Goal: Find specific page/section: Find specific page/section

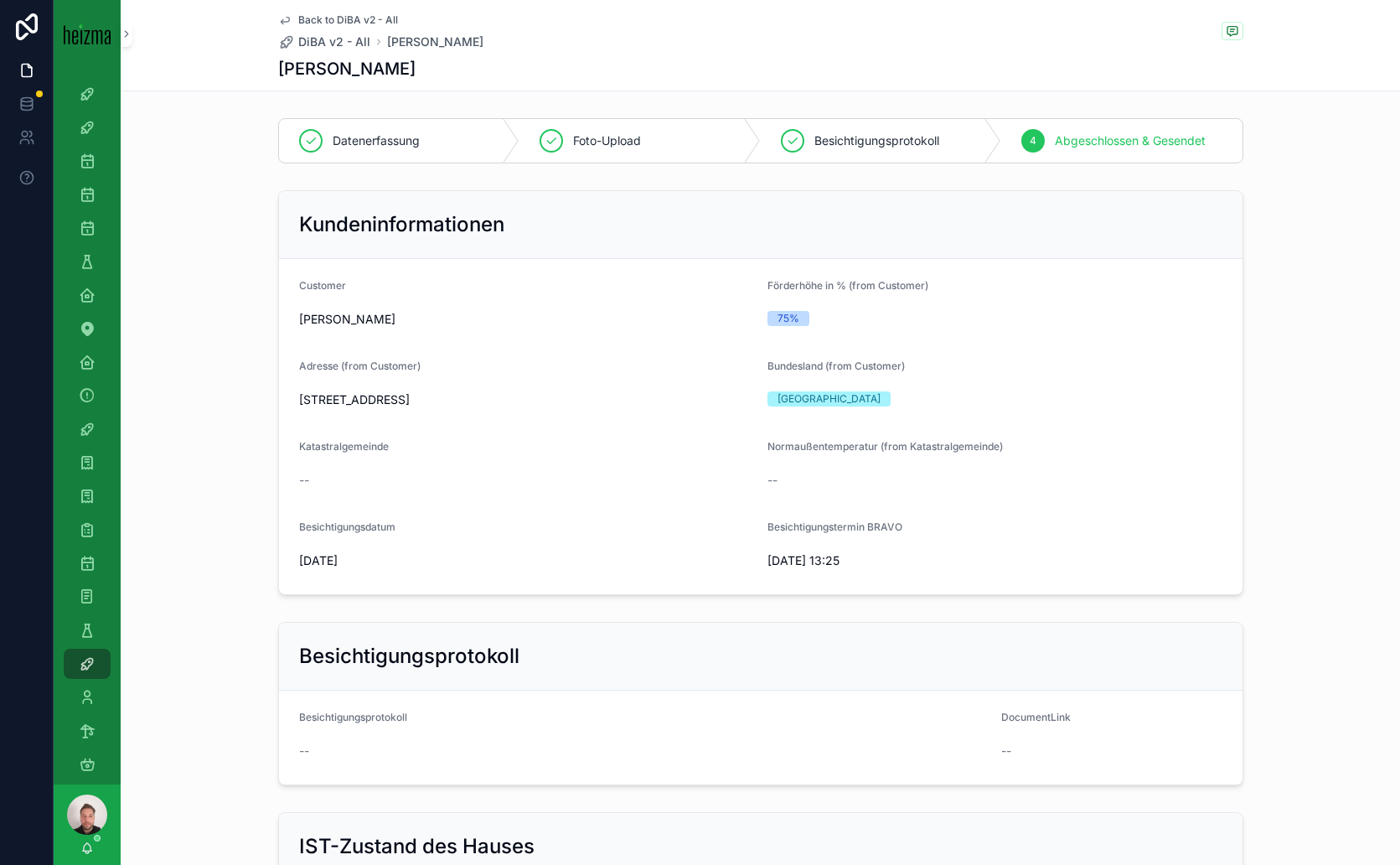
click at [360, 16] on span "Back to DiBA v2 - All" at bounding box center [348, 20] width 99 height 13
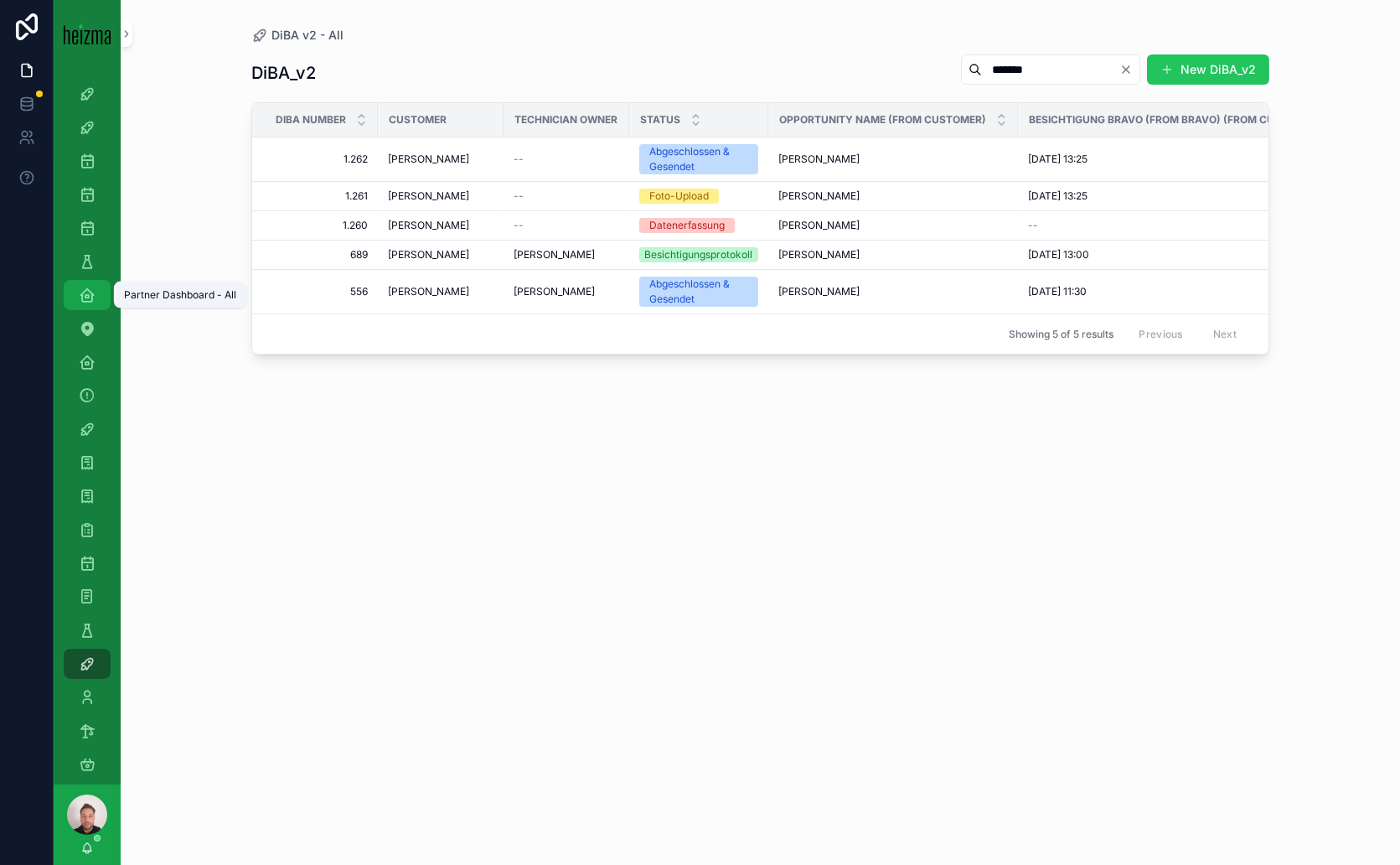
click at [83, 299] on icon "scrollable content" at bounding box center [88, 295] width 17 height 17
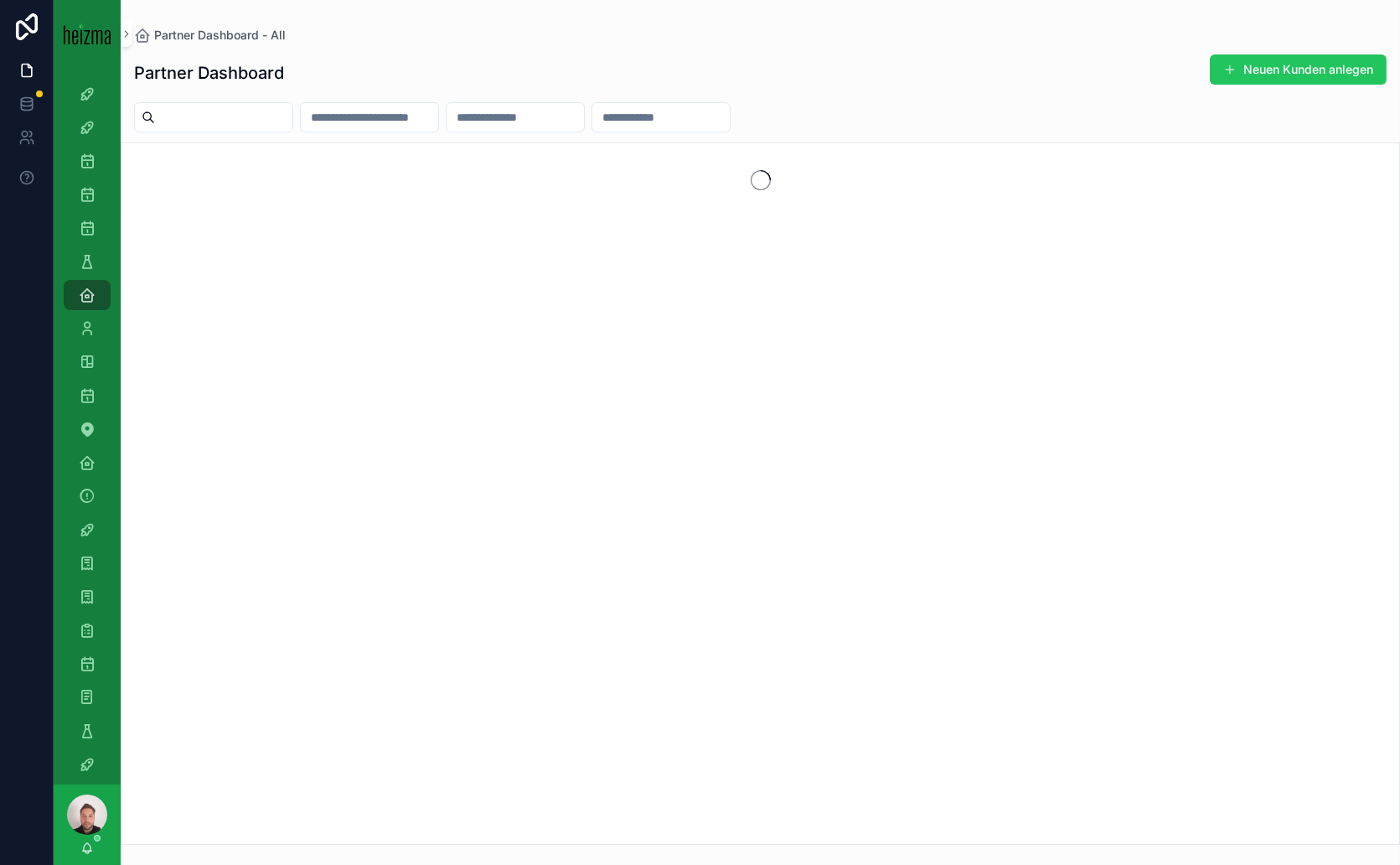
click at [292, 109] on input "scrollable content" at bounding box center [223, 117] width 137 height 24
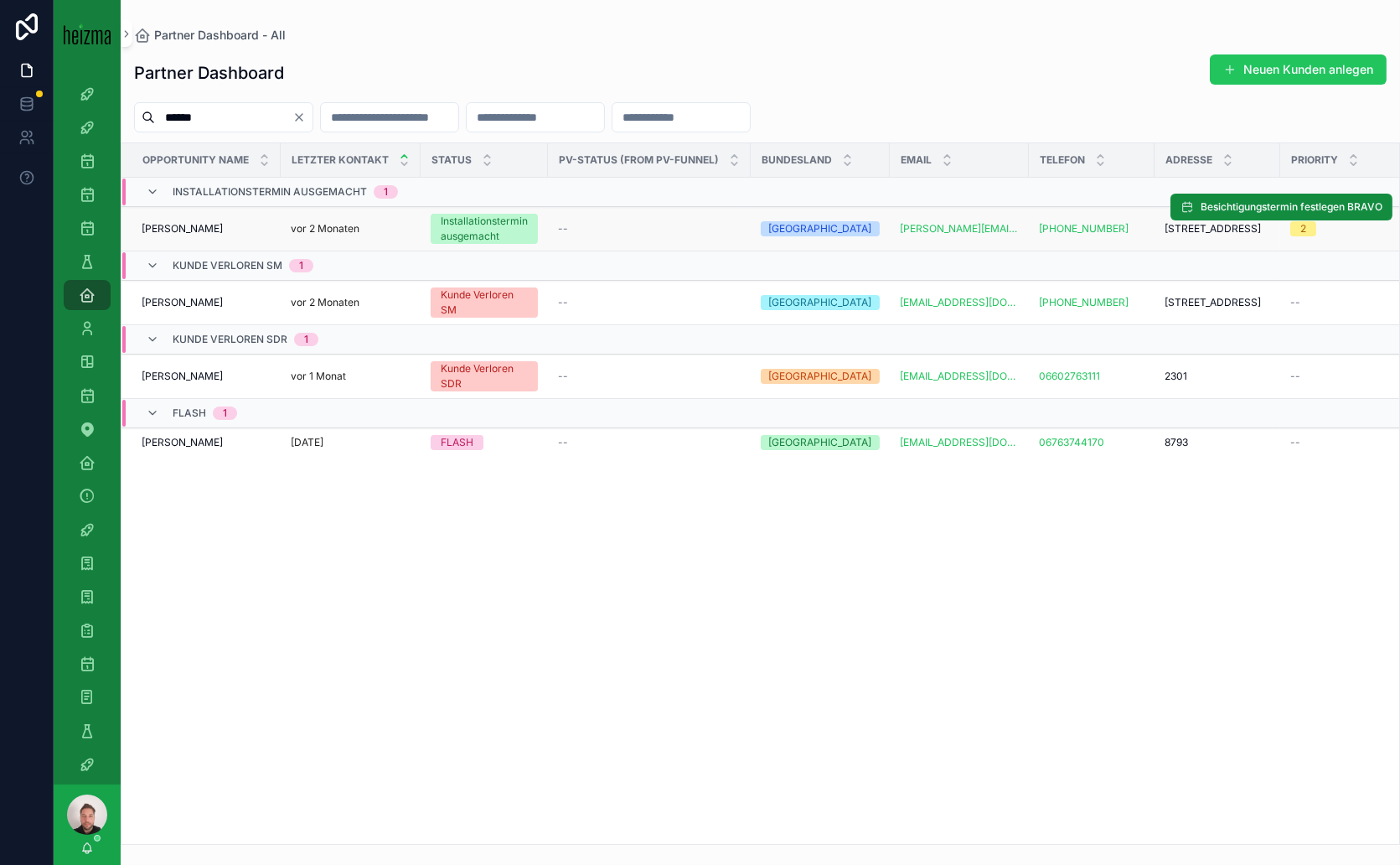
type input "******"
click at [210, 230] on span "[PERSON_NAME]" at bounding box center [182, 229] width 82 height 13
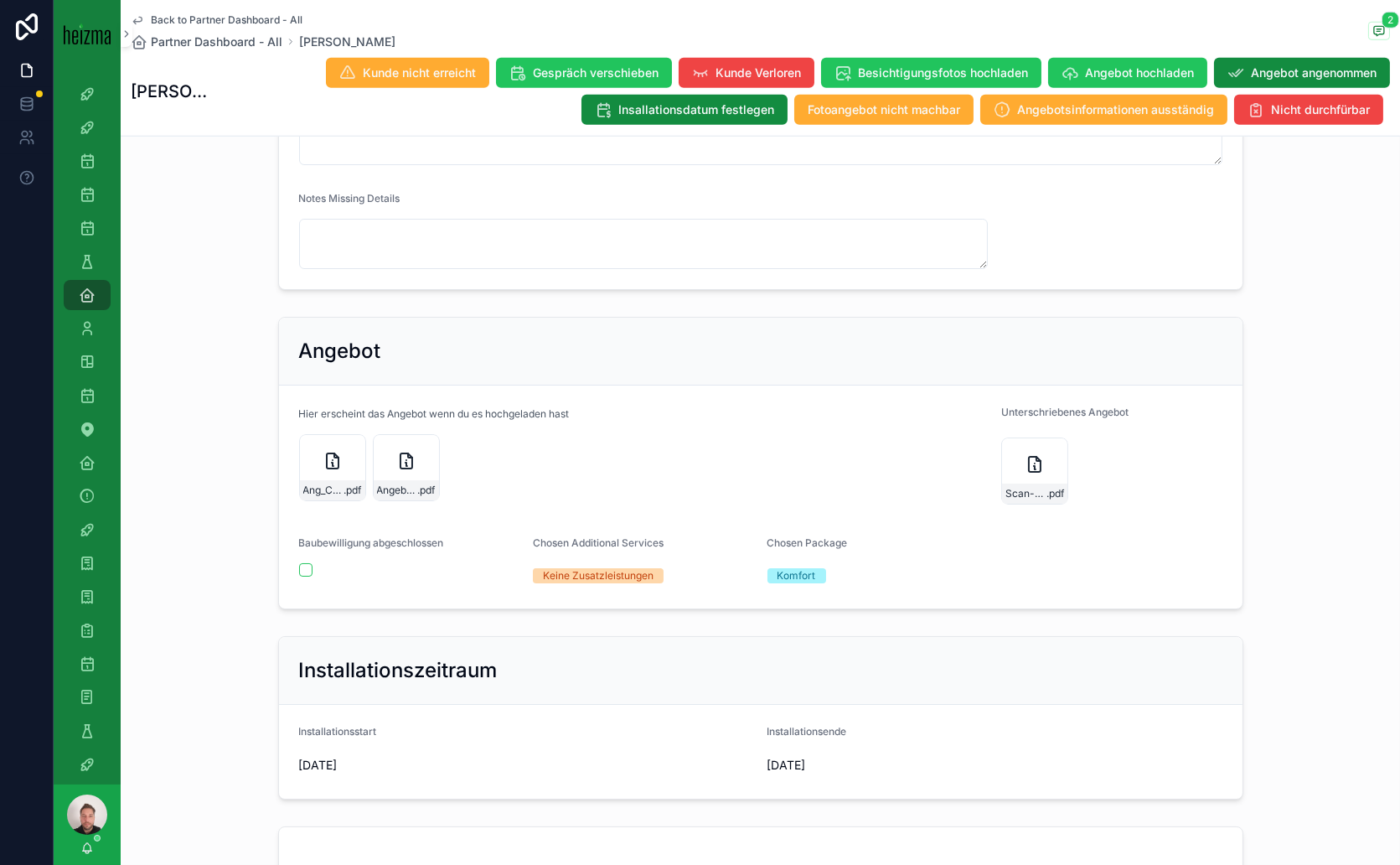
scroll to position [3166, 0]
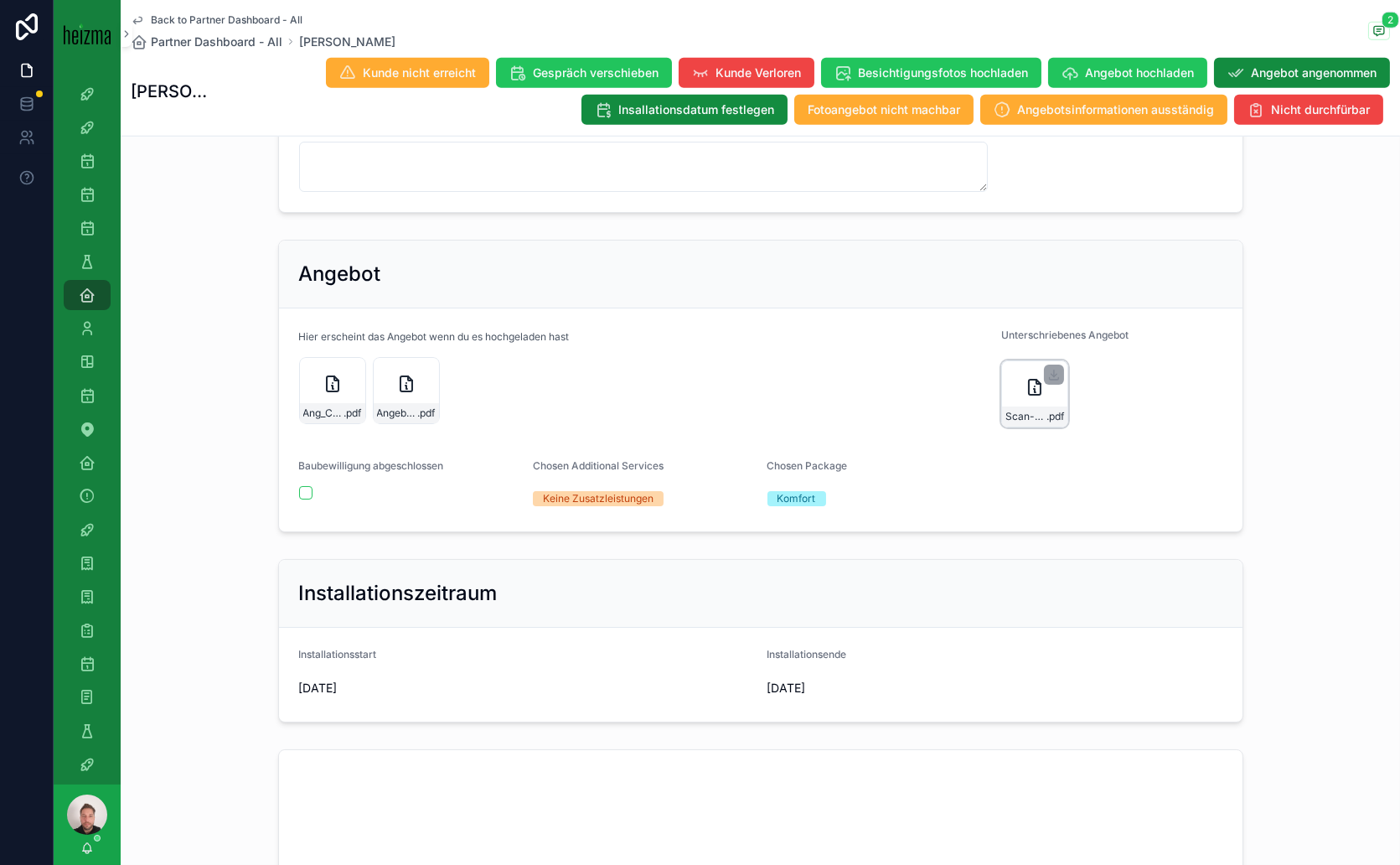
click at [1007, 428] on div "Scan-OEGK_2025-05-2808-54-49-033 .pdf" at bounding box center [1035, 394] width 67 height 67
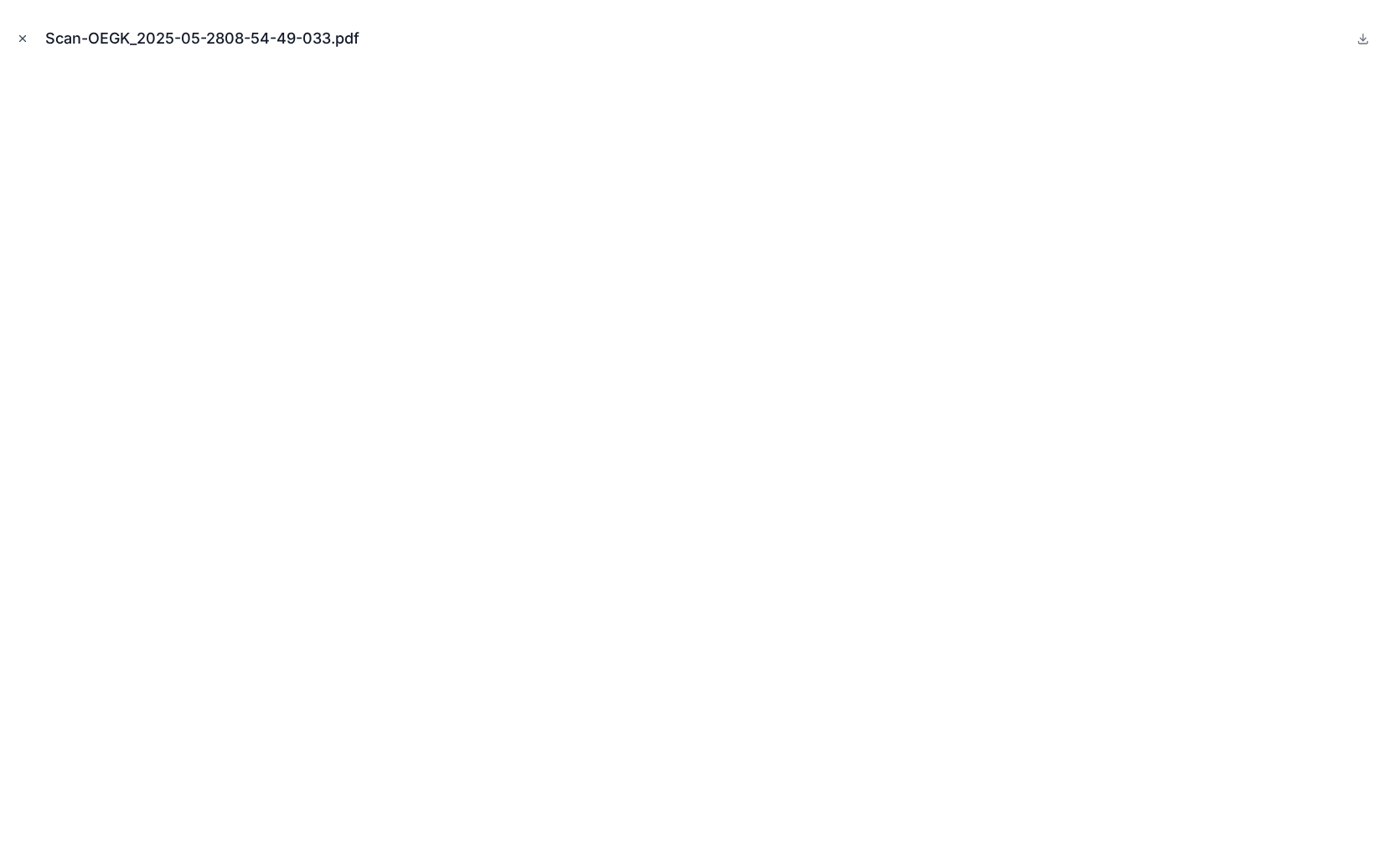
click at [23, 36] on icon "Close modal" at bounding box center [23, 39] width 12 height 12
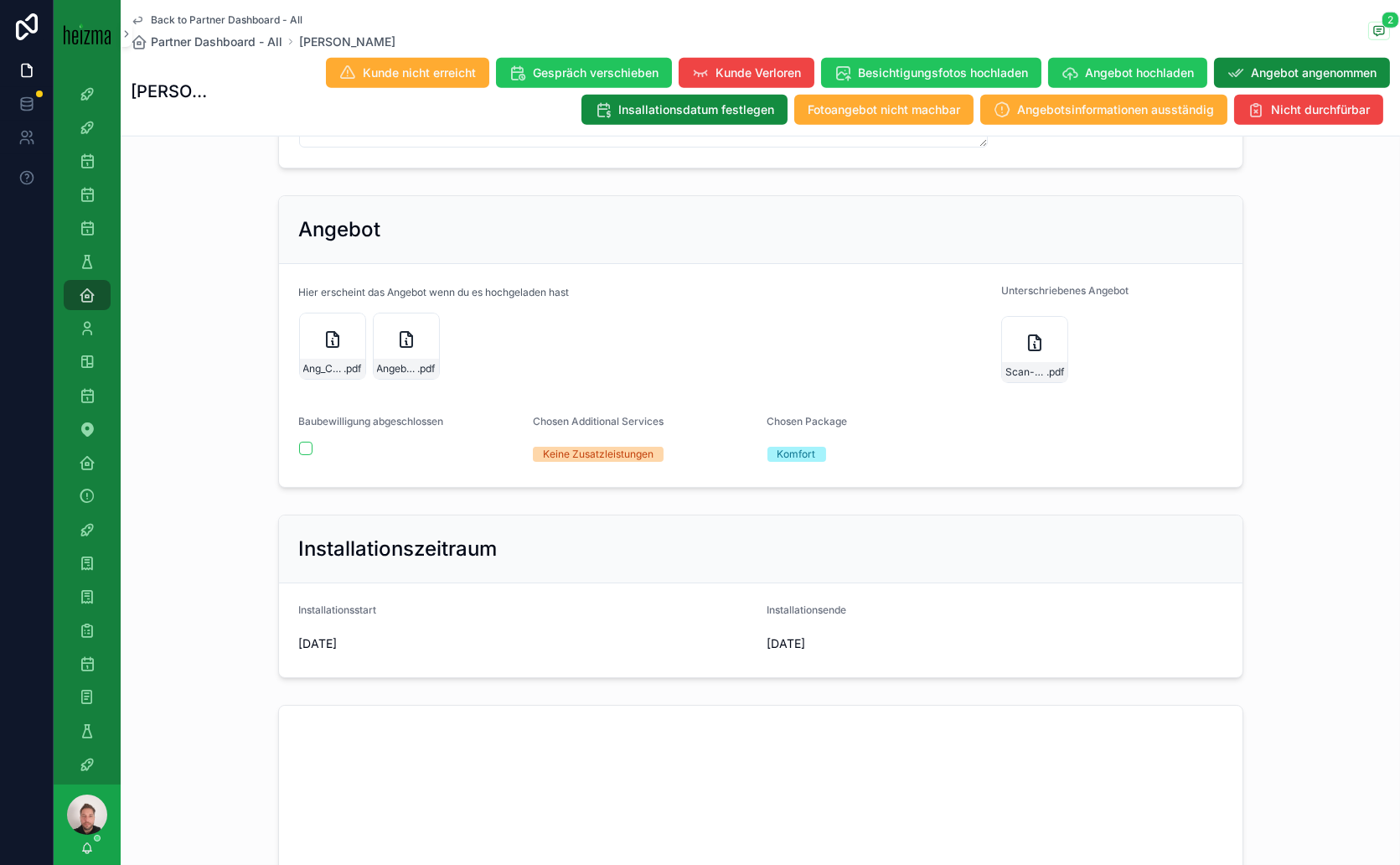
scroll to position [3353, 0]
